Goal: Task Accomplishment & Management: Use online tool/utility

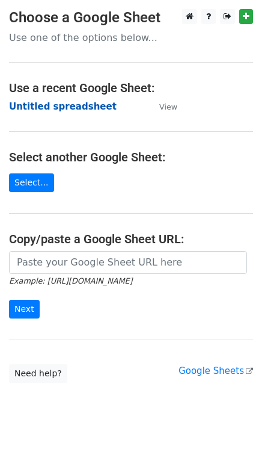
click at [91, 107] on strong "Untitled spreadsheet" at bounding box center [63, 106] width 108 height 11
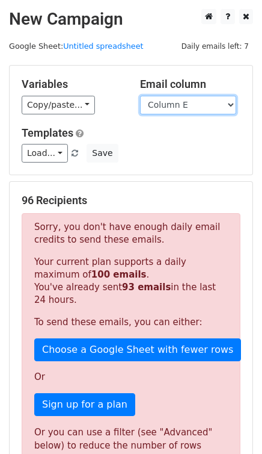
click at [170, 102] on select "Column A Column B Column C Column D Column E Column F Column G Column H Column I" at bounding box center [188, 105] width 96 height 19
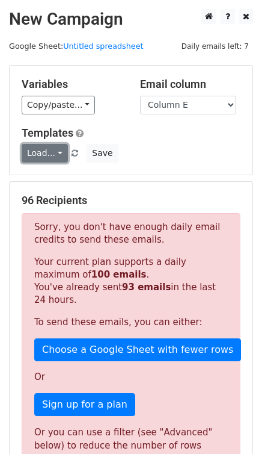
click at [54, 153] on link "Load..." at bounding box center [45, 153] width 46 height 19
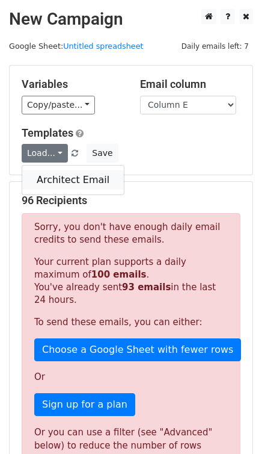
click at [58, 175] on link "Architect Email" at bounding box center [73, 179] width 102 height 19
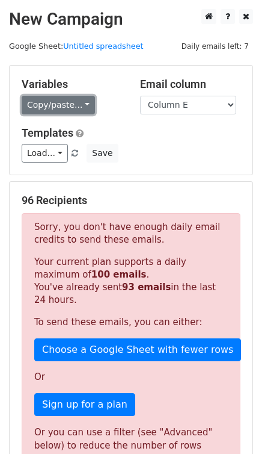
click at [64, 107] on link "Copy/paste..." at bounding box center [58, 105] width 73 height 19
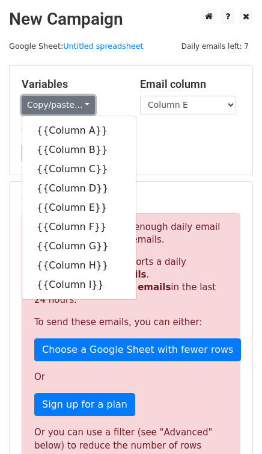
click at [64, 107] on link "Copy/paste..." at bounding box center [58, 105] width 73 height 19
